Goal: Transaction & Acquisition: Purchase product/service

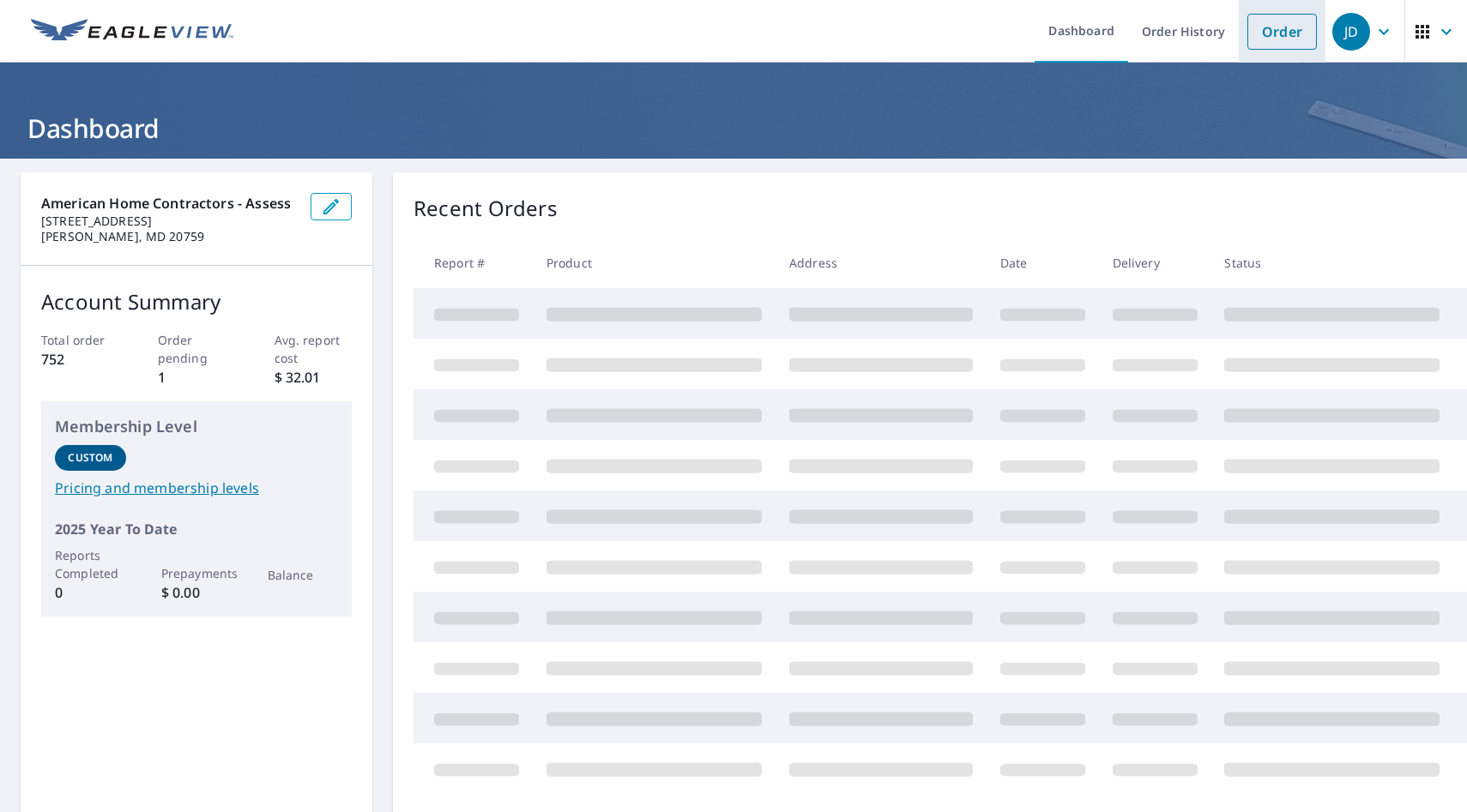
click at [1272, 26] on link "Order" at bounding box center [1283, 31] width 70 height 36
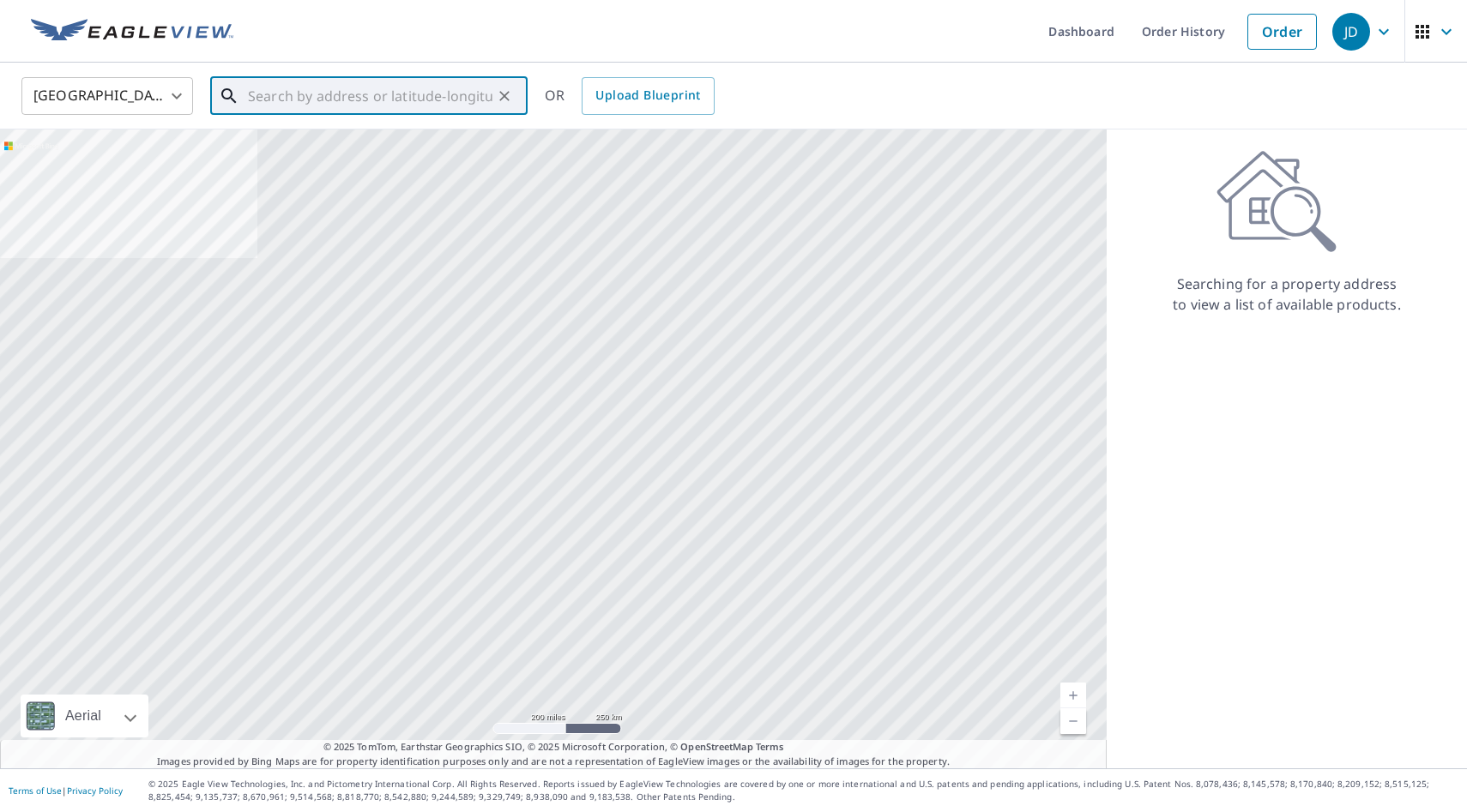
click at [347, 92] on input "text" at bounding box center [370, 96] width 244 height 48
paste input "[STREET_ADDRESS][PERSON_NAME]"
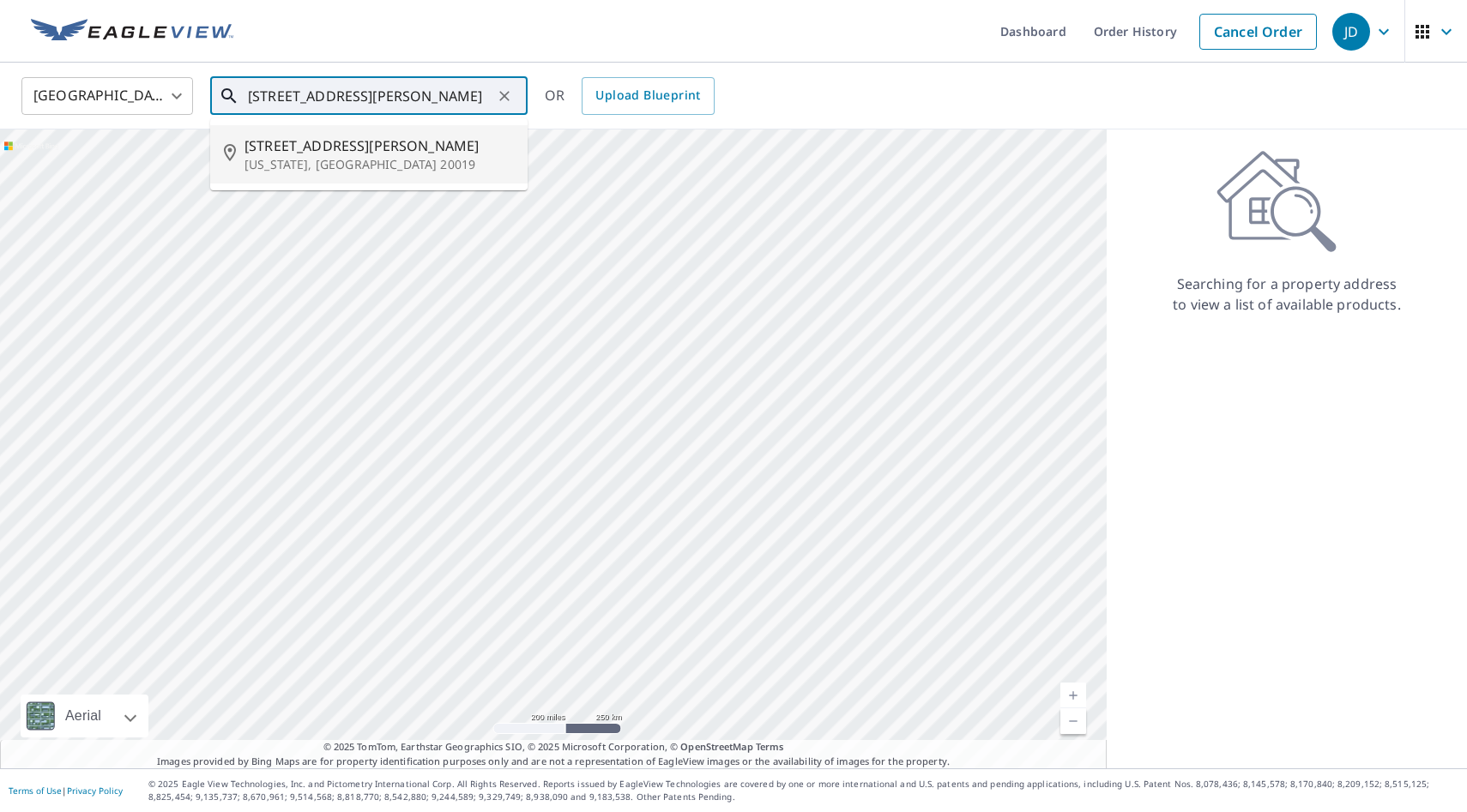
click at [320, 149] on span "[STREET_ADDRESS][PERSON_NAME]" at bounding box center [379, 146] width 270 height 21
type input "[STREET_ADDRESS][PERSON_NAME][US_STATE]"
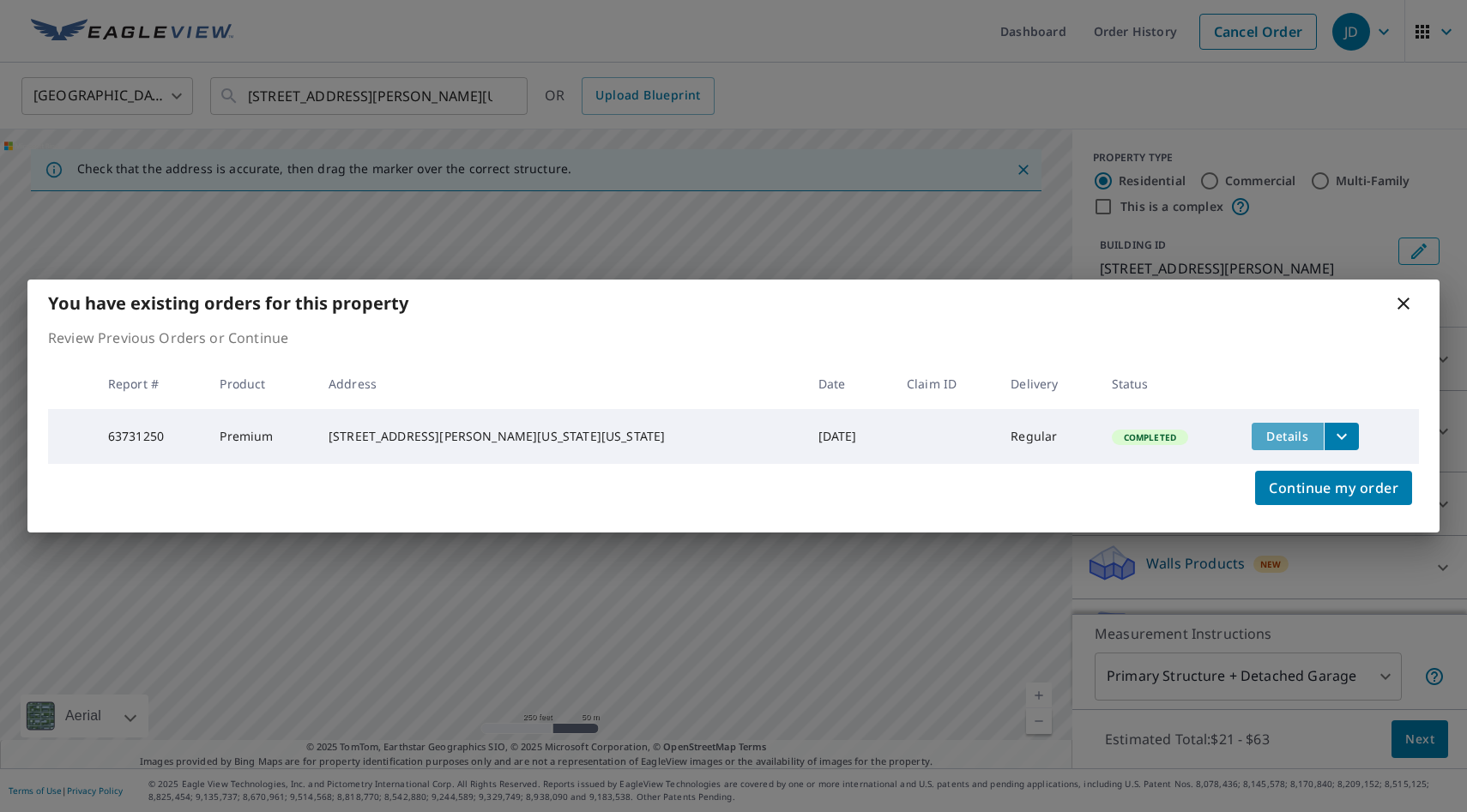
click at [1273, 435] on span "Details" at bounding box center [1287, 436] width 52 height 17
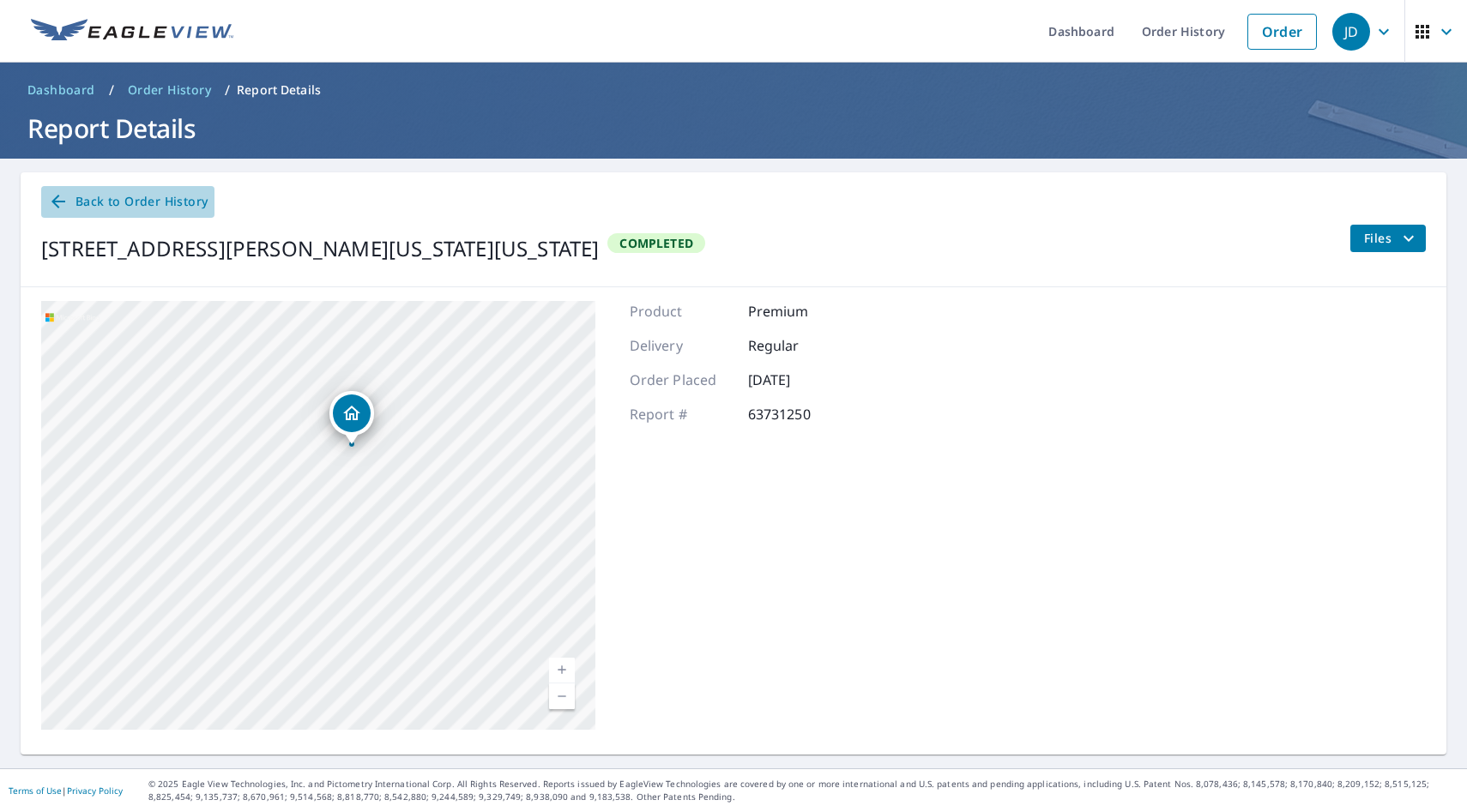
click at [127, 198] on span "Back to Order History" at bounding box center [127, 202] width 160 height 22
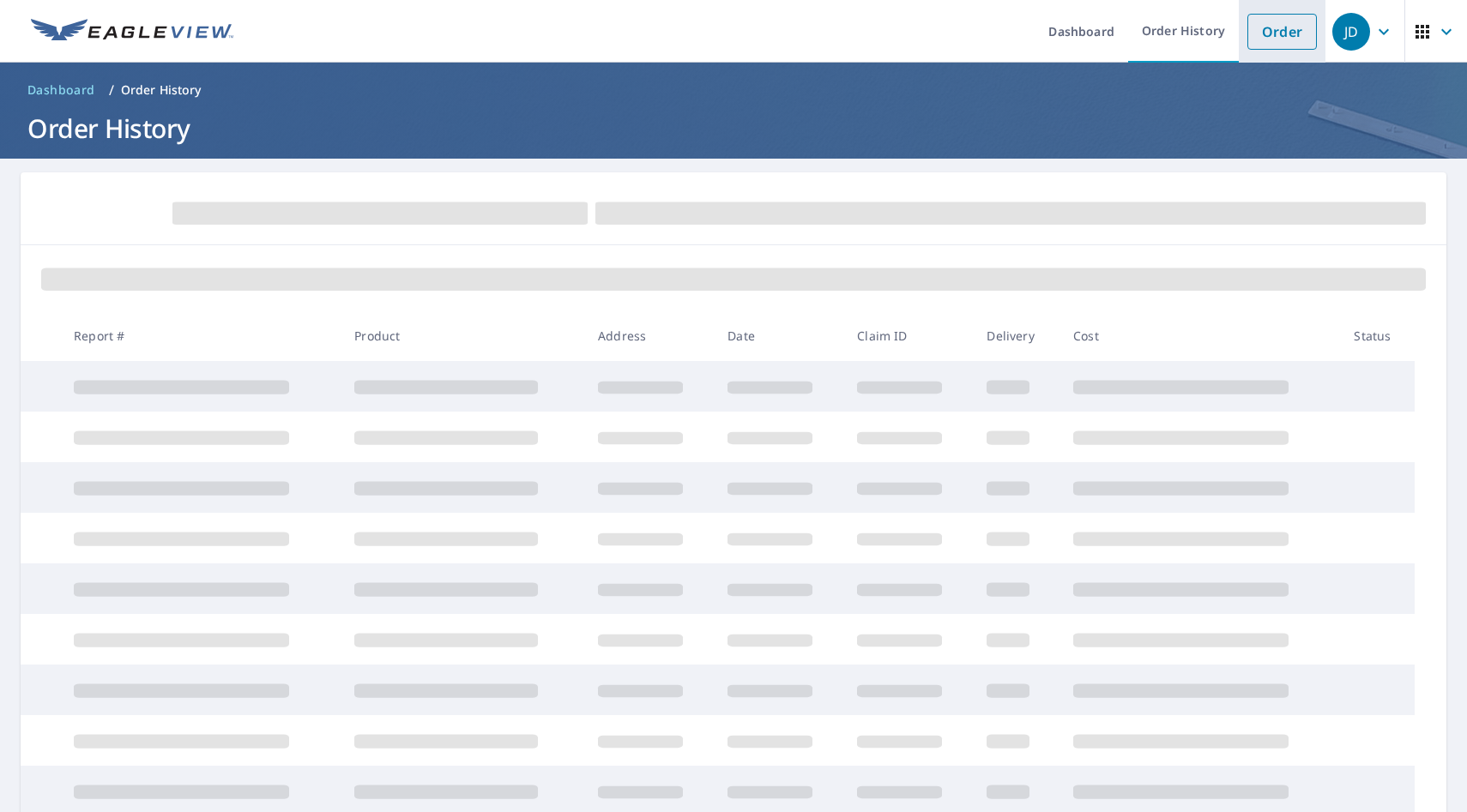
click at [1258, 25] on link "Order" at bounding box center [1283, 31] width 70 height 36
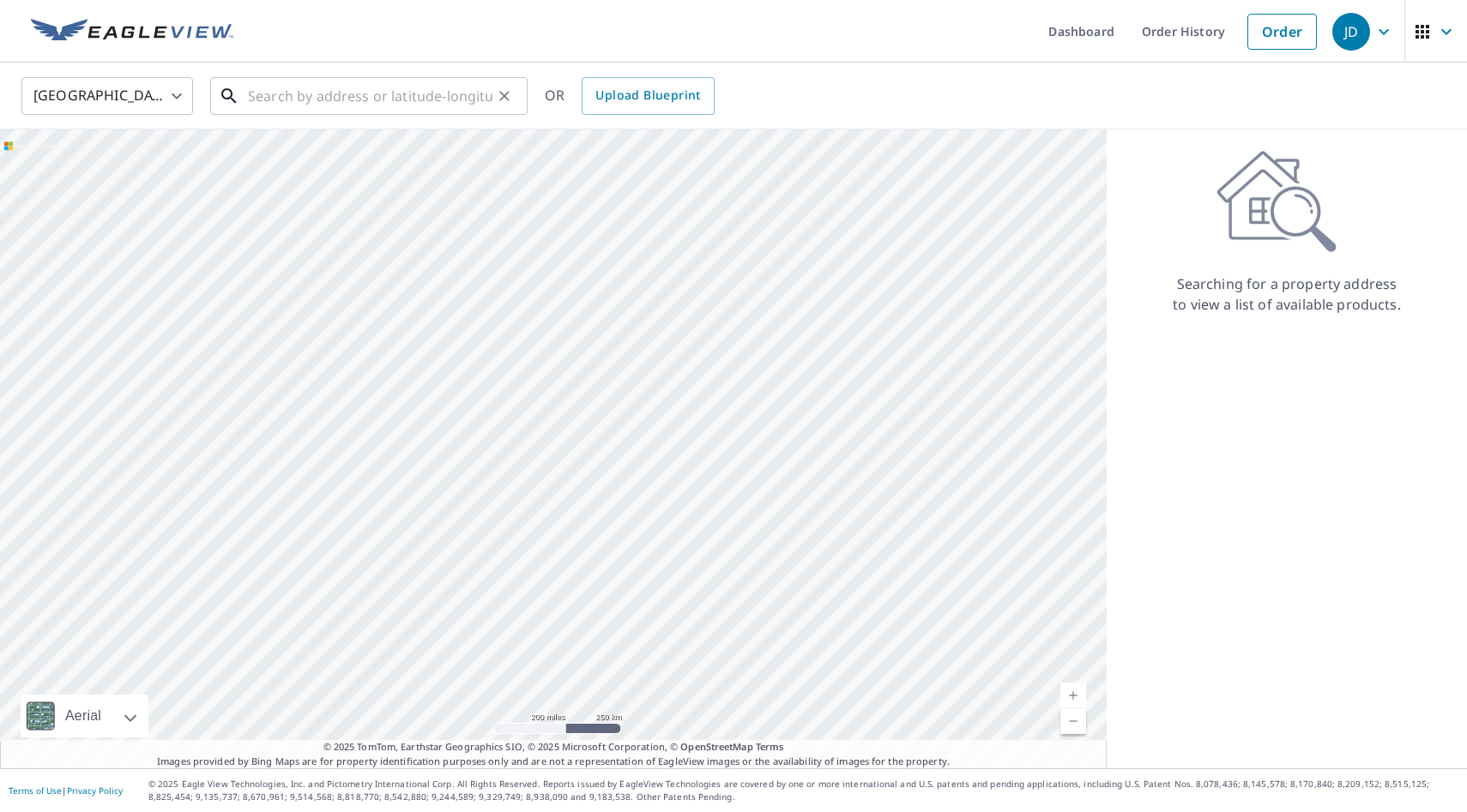
click at [426, 113] on input "text" at bounding box center [370, 96] width 244 height 48
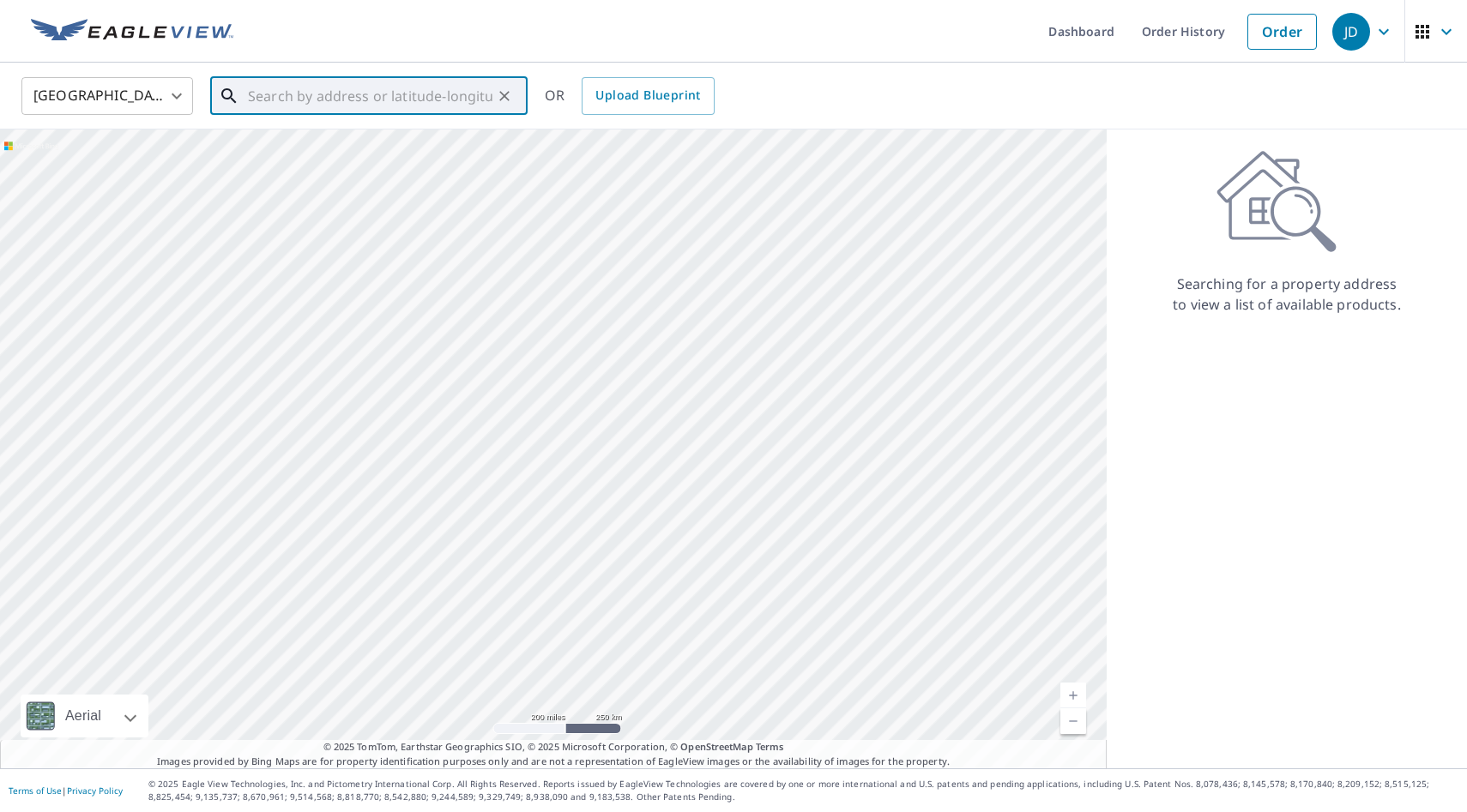
paste input "[STREET_ADDRESS][PERSON_NAME]"
click at [357, 147] on span "[STREET_ADDRESS][PERSON_NAME]" at bounding box center [379, 146] width 270 height 21
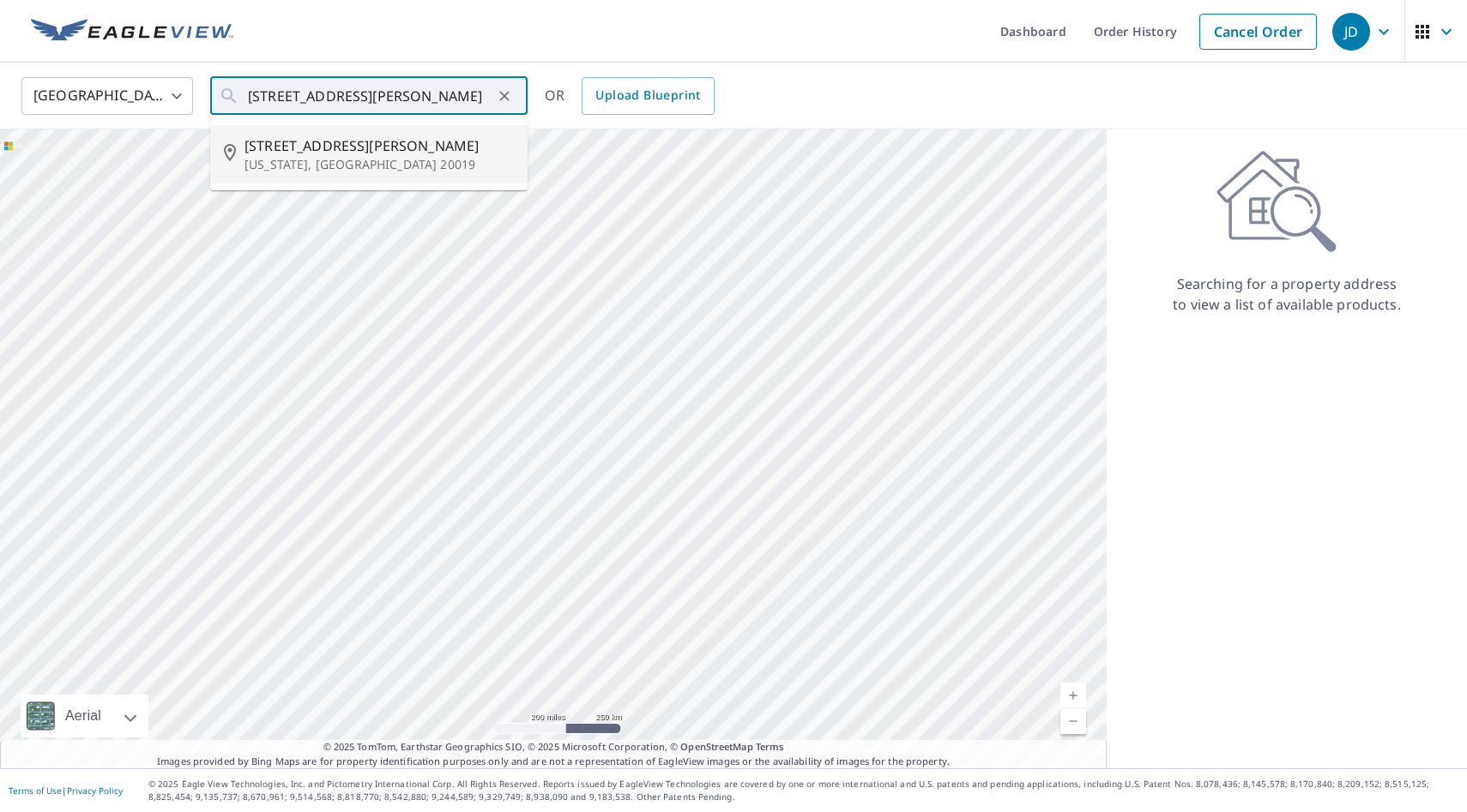
type input "[STREET_ADDRESS][PERSON_NAME][US_STATE]"
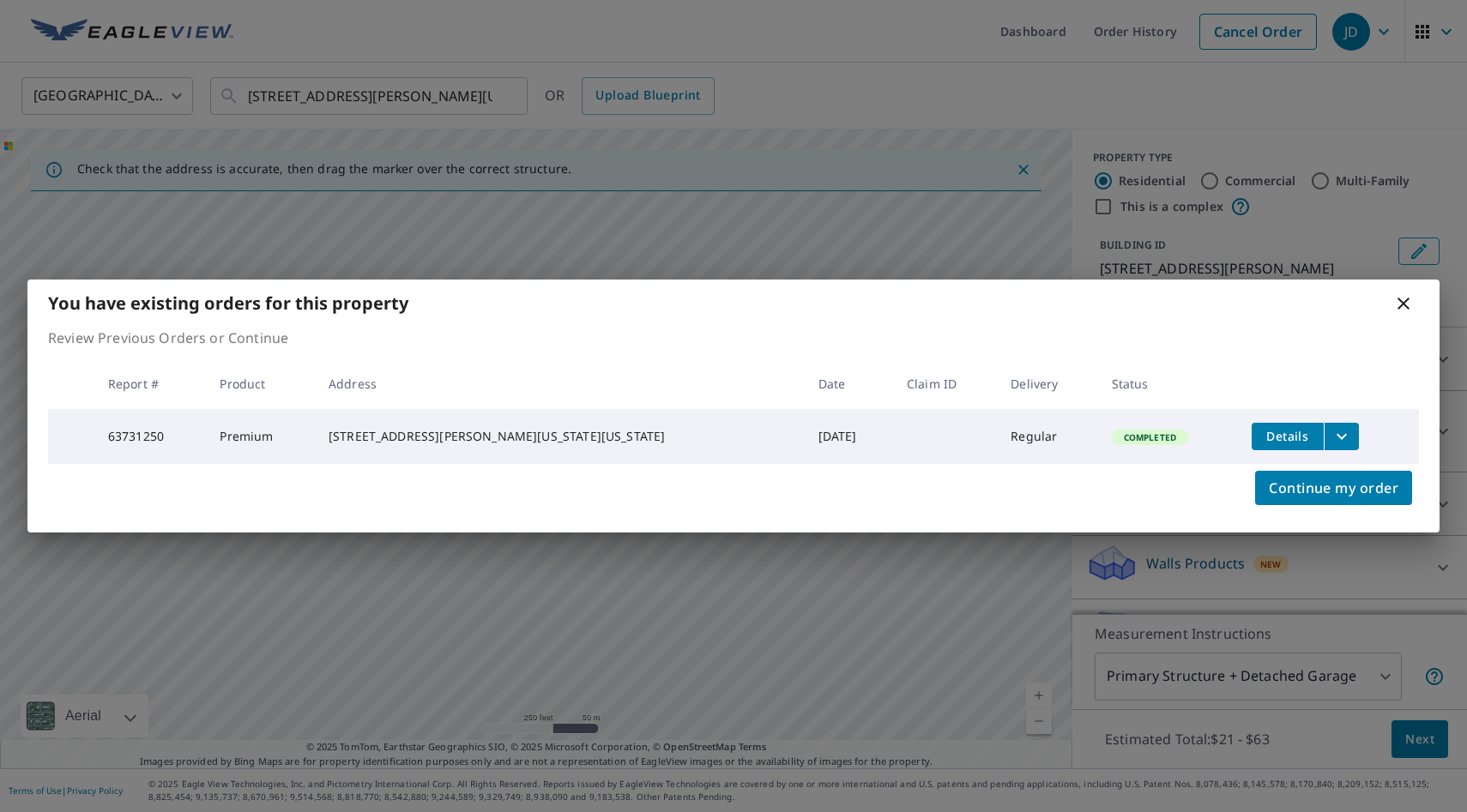
click at [1332, 440] on icon "filesDropdownBtn-63731250" at bounding box center [1342, 437] width 21 height 21
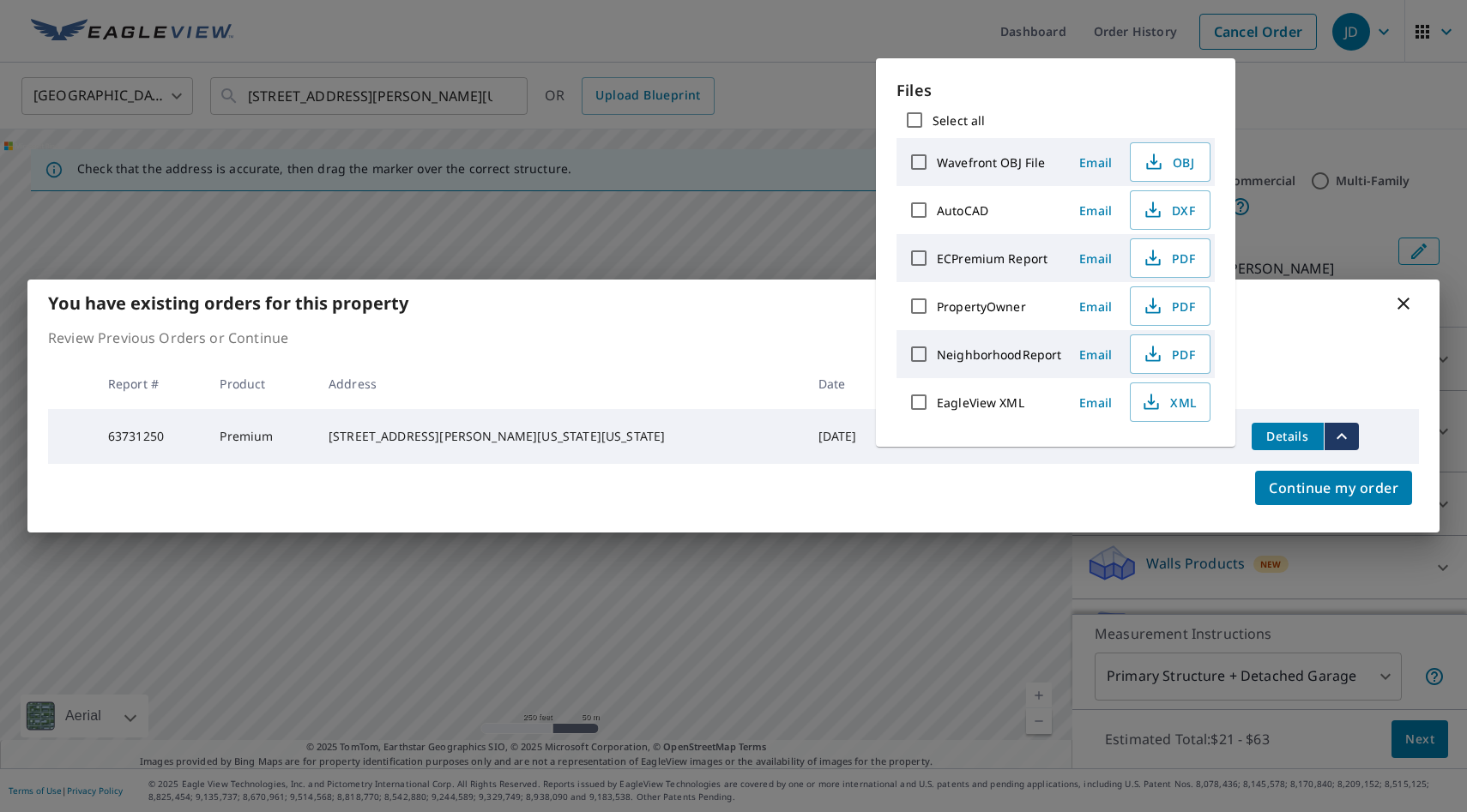
click at [1263, 305] on div "You have existing orders for this property" at bounding box center [733, 303] width 1412 height 47
